Goal: Information Seeking & Learning: Find specific fact

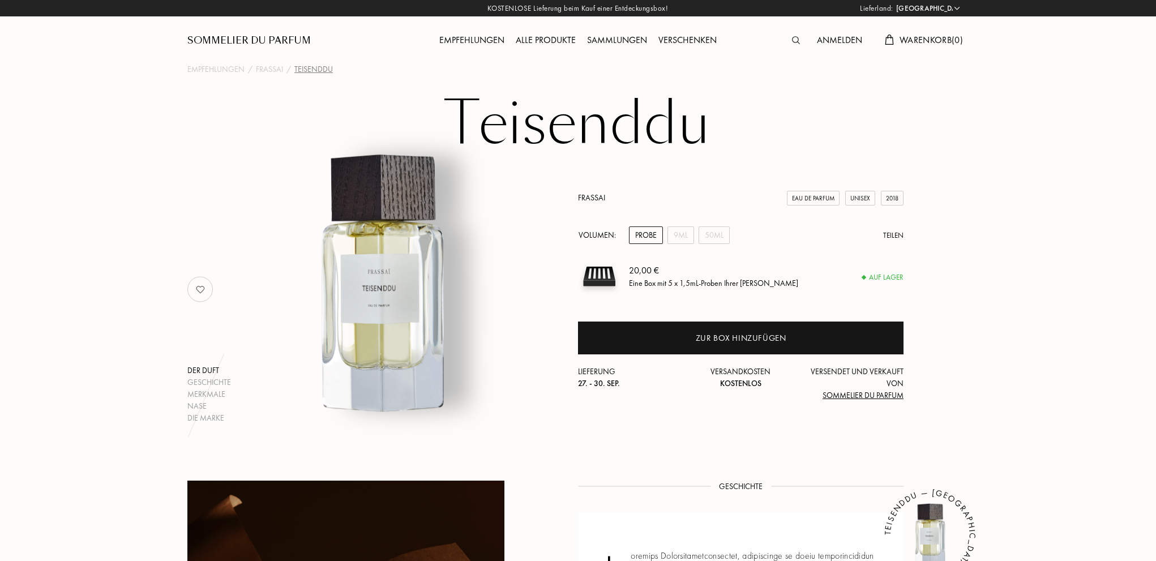
select select "DE"
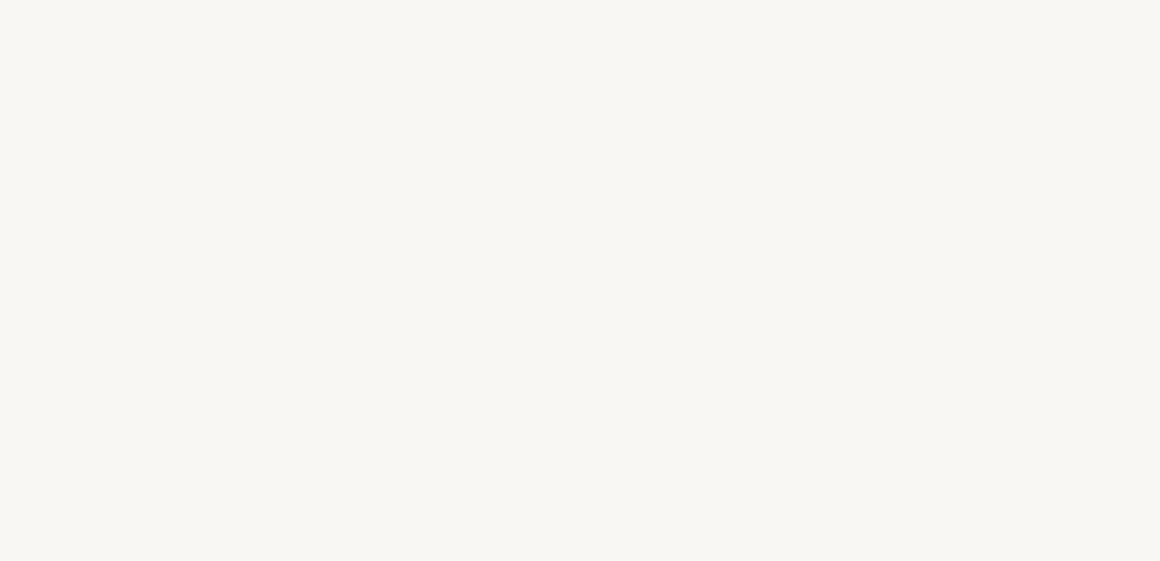
select select "DE"
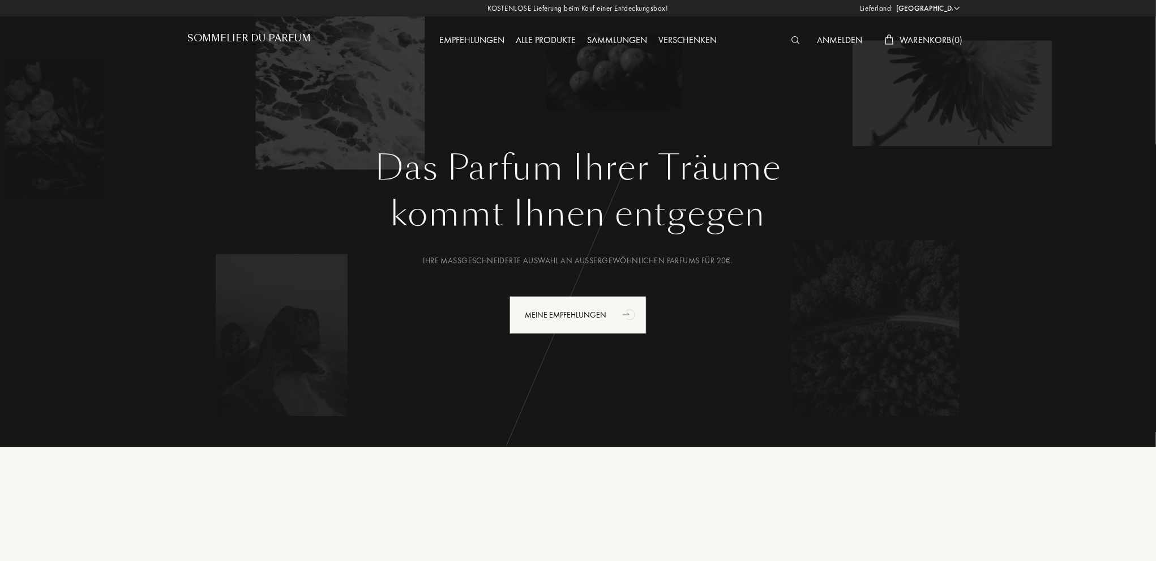
click at [788, 40] on div at bounding box center [798, 40] width 25 height 15
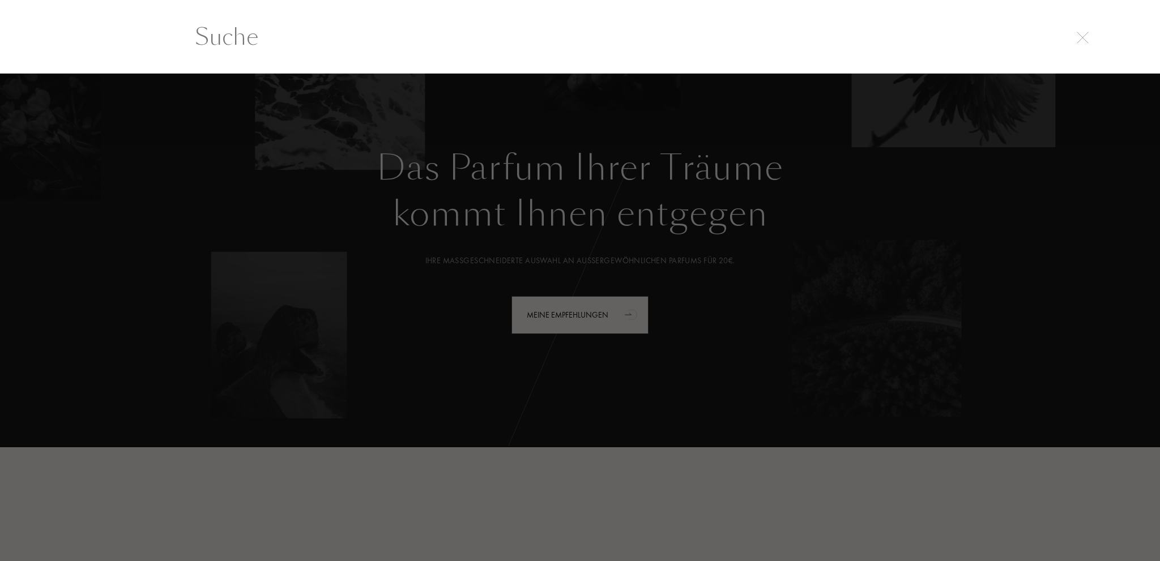
paste input "The Tragedy of [PERSON_NAME]"
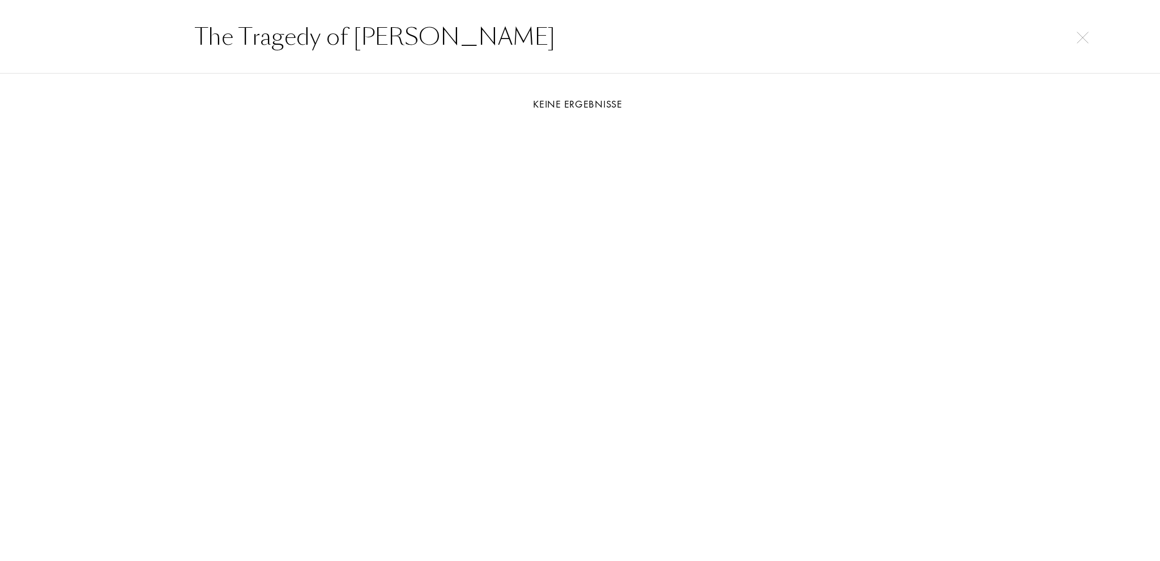
drag, startPoint x: 352, startPoint y: 35, endPoint x: 198, endPoint y: 33, distance: 154.6
click at [198, 33] on input "The Tragedy of [PERSON_NAME]" at bounding box center [579, 37] width 815 height 34
type input "[PERSON_NAME]"
